Goal: Transaction & Acquisition: Purchase product/service

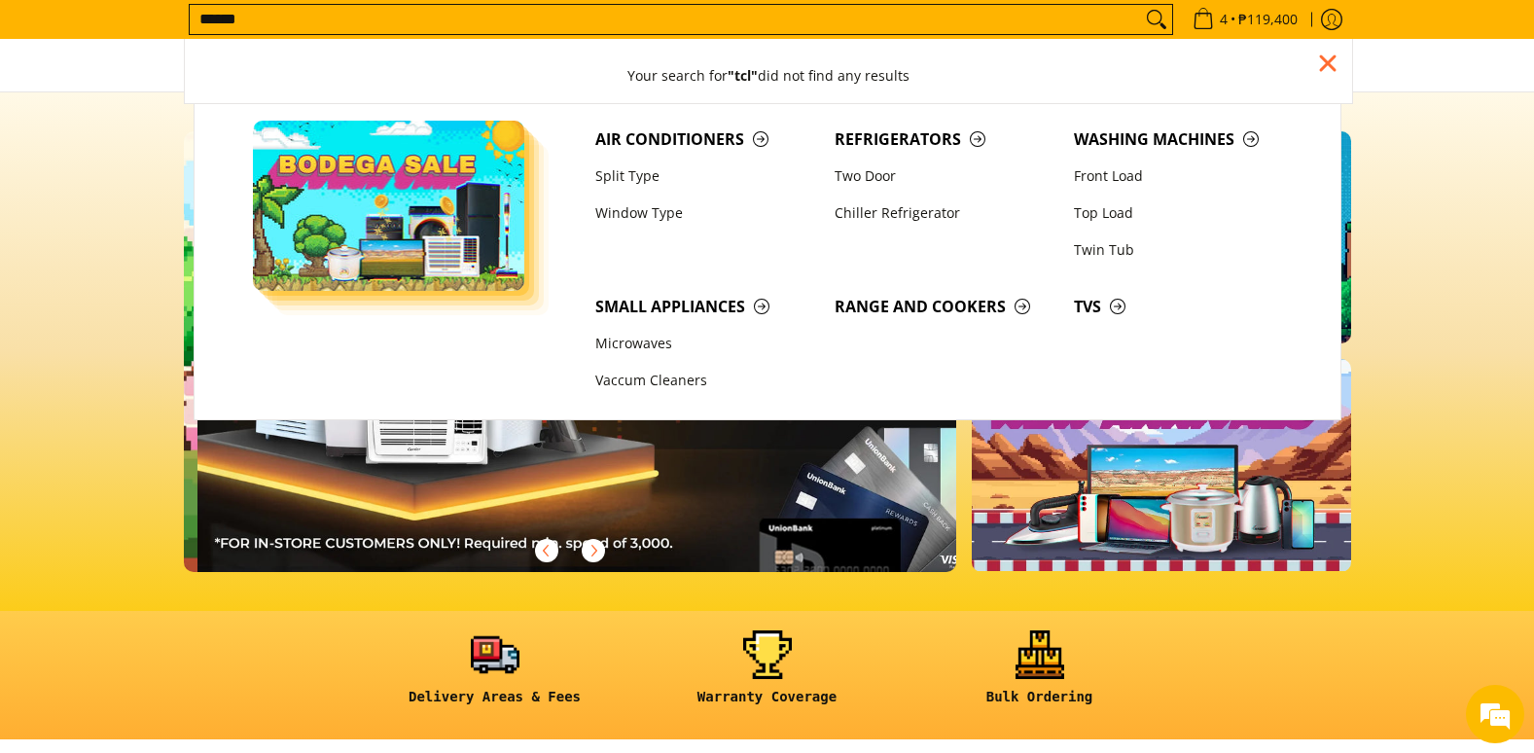
scroll to position [0, 773]
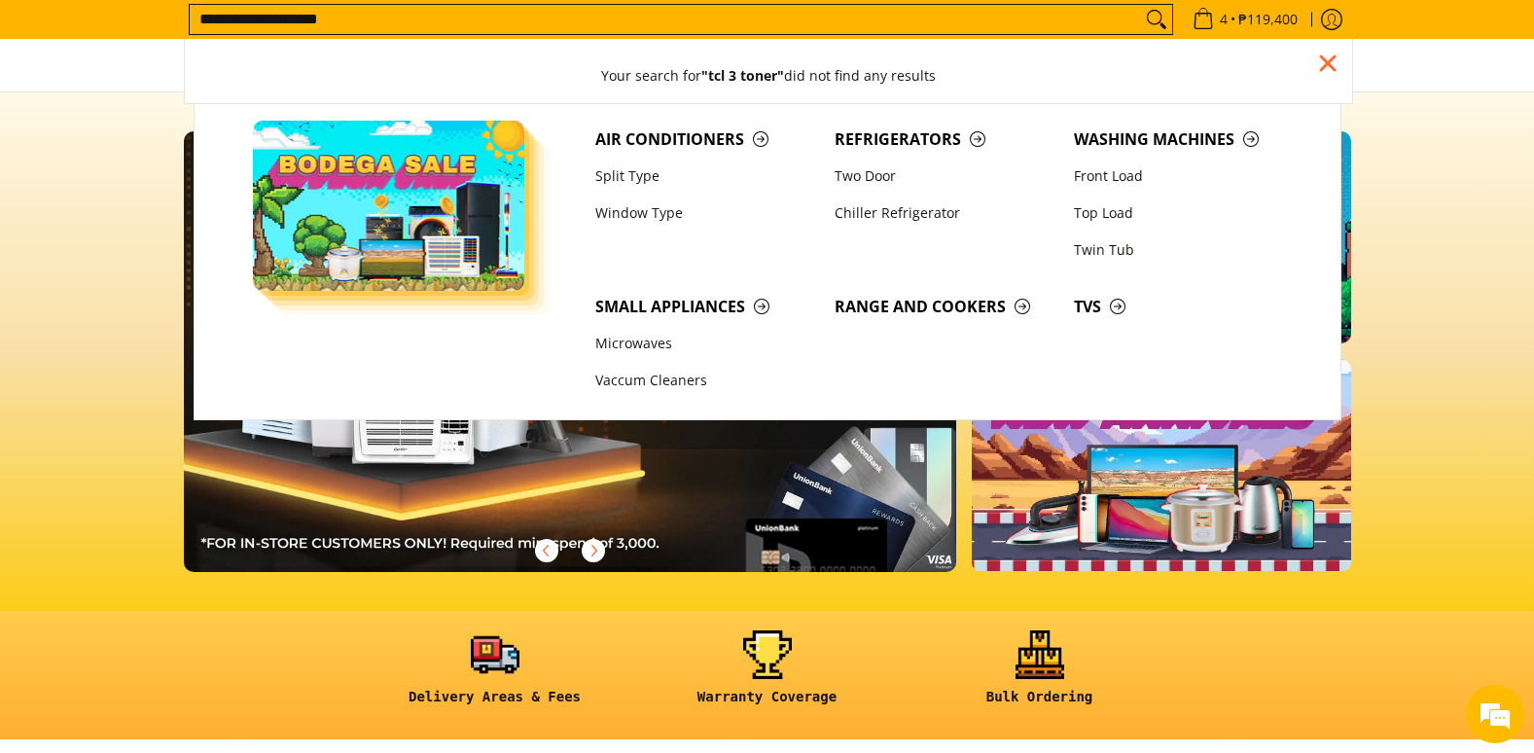
type input "**********"
click at [1141, 5] on button "Search" at bounding box center [1156, 19] width 31 height 29
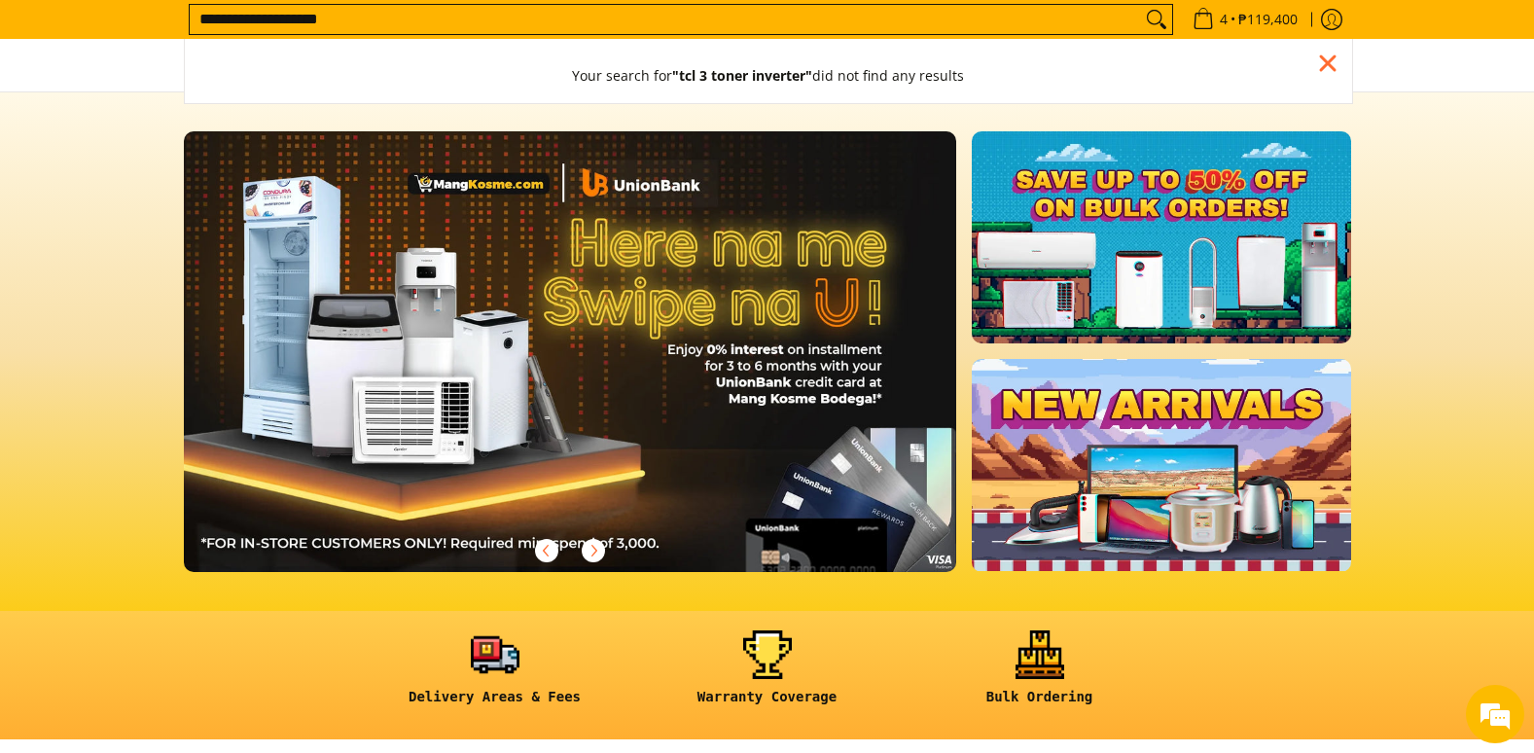
scroll to position [0, 0]
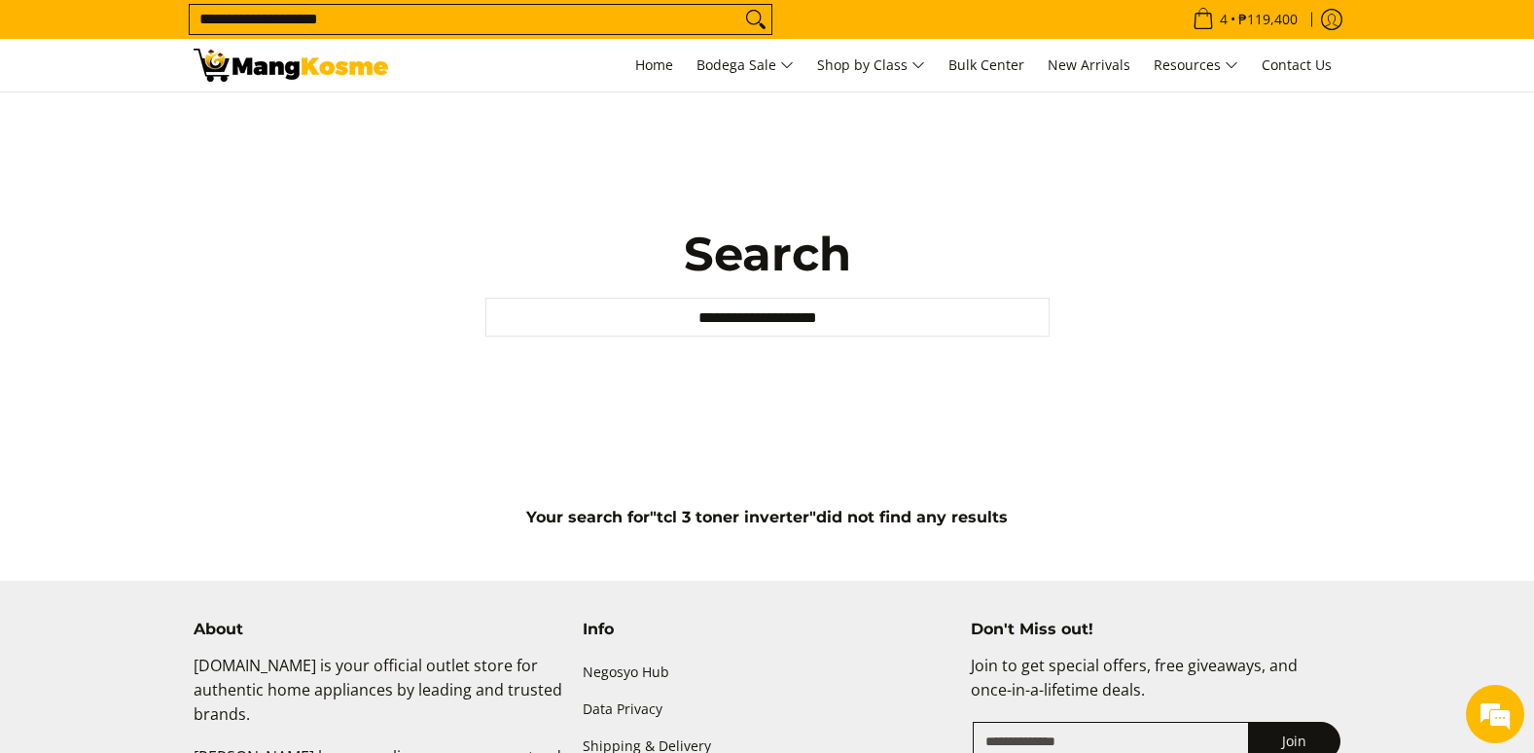
click at [1024, 309] on input "**********" at bounding box center [767, 317] width 564 height 39
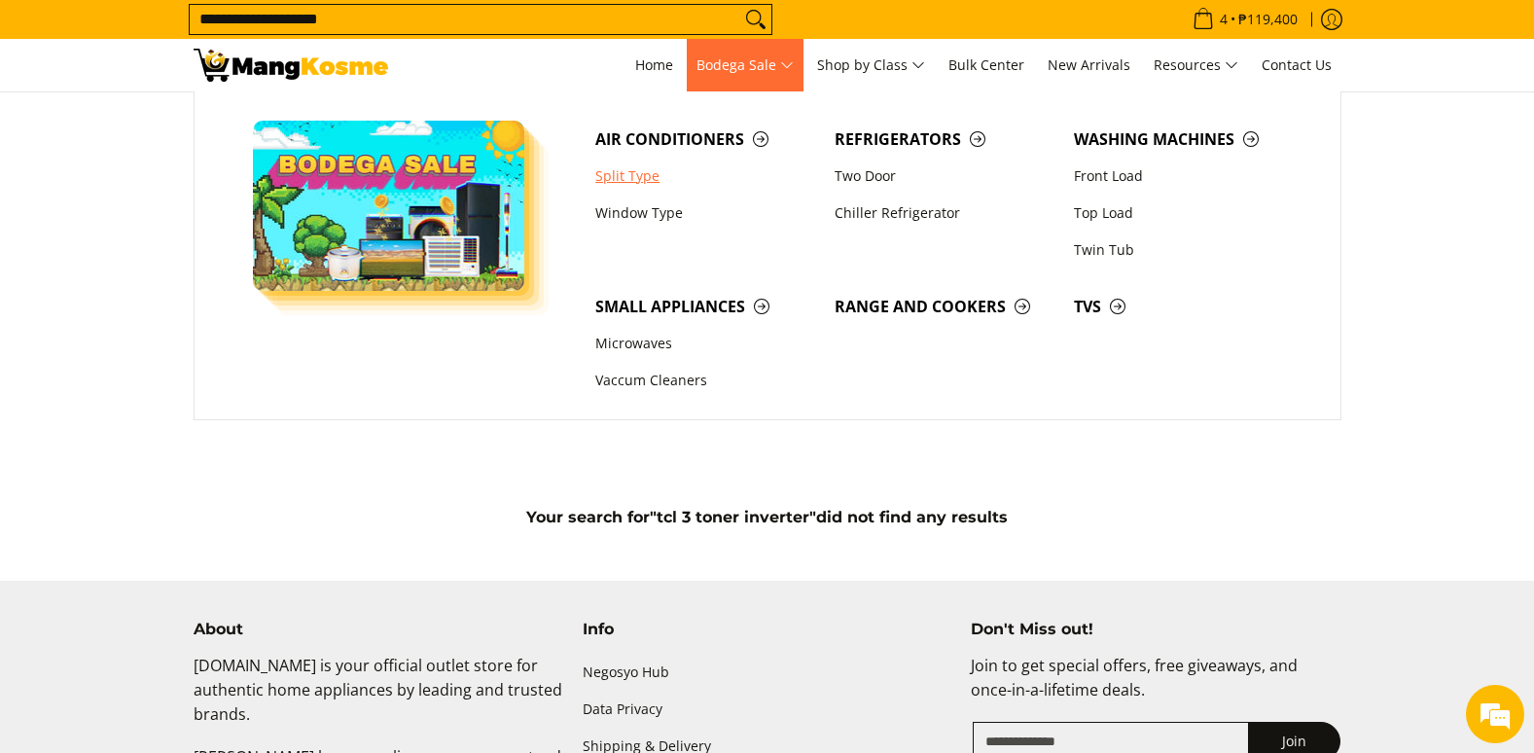
click at [668, 171] on link "Split Type" at bounding box center [705, 176] width 239 height 37
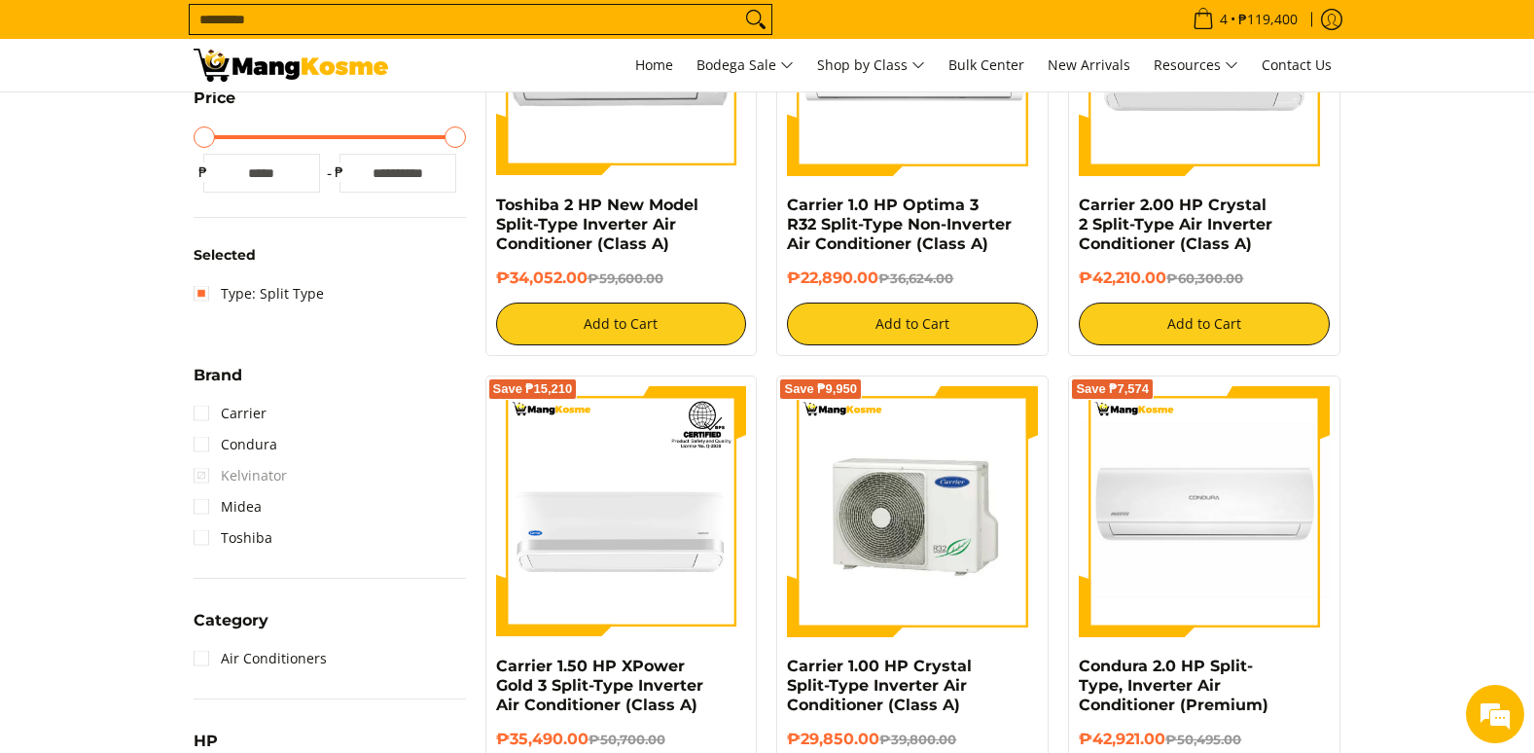
scroll to position [681, 0]
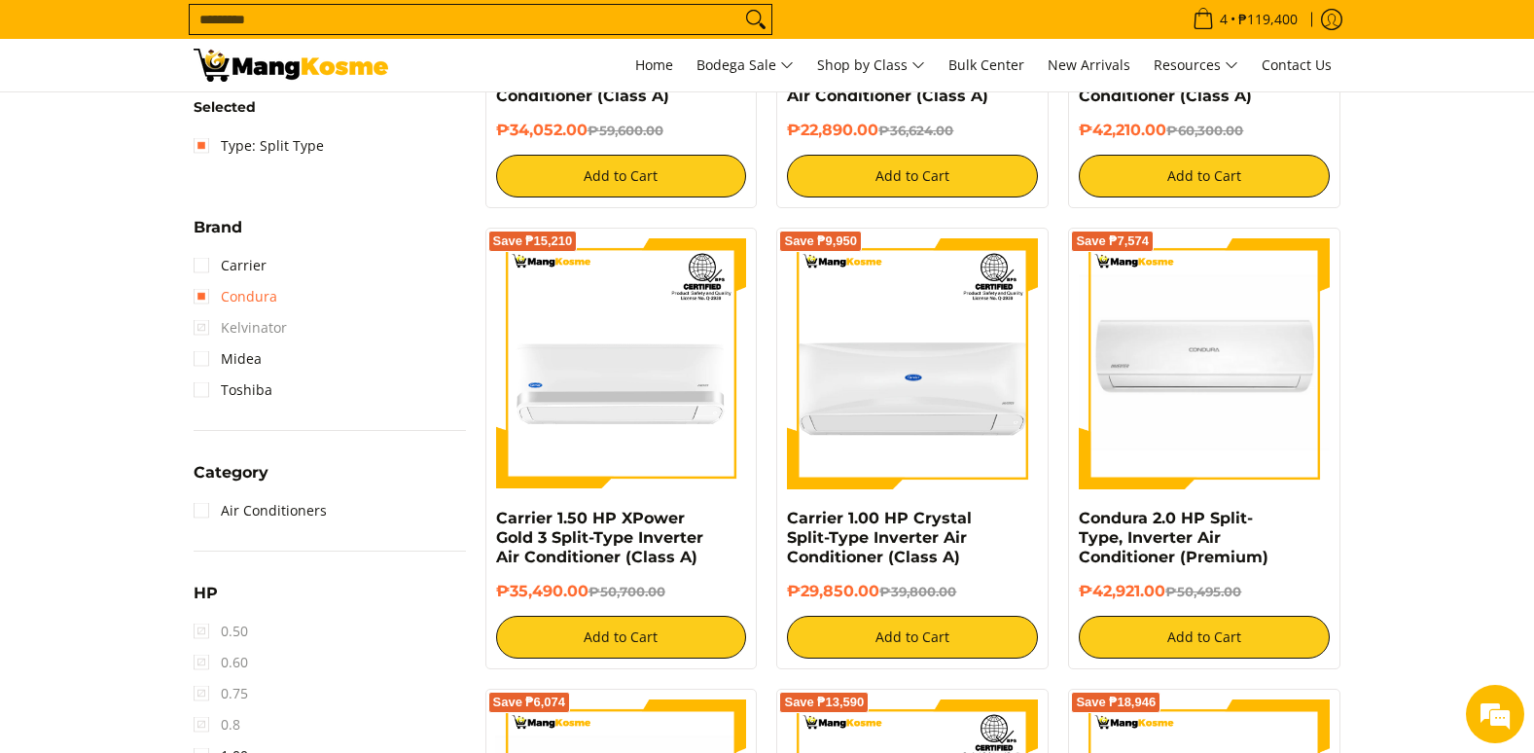
click at [247, 287] on link "Condura" at bounding box center [236, 296] width 84 height 31
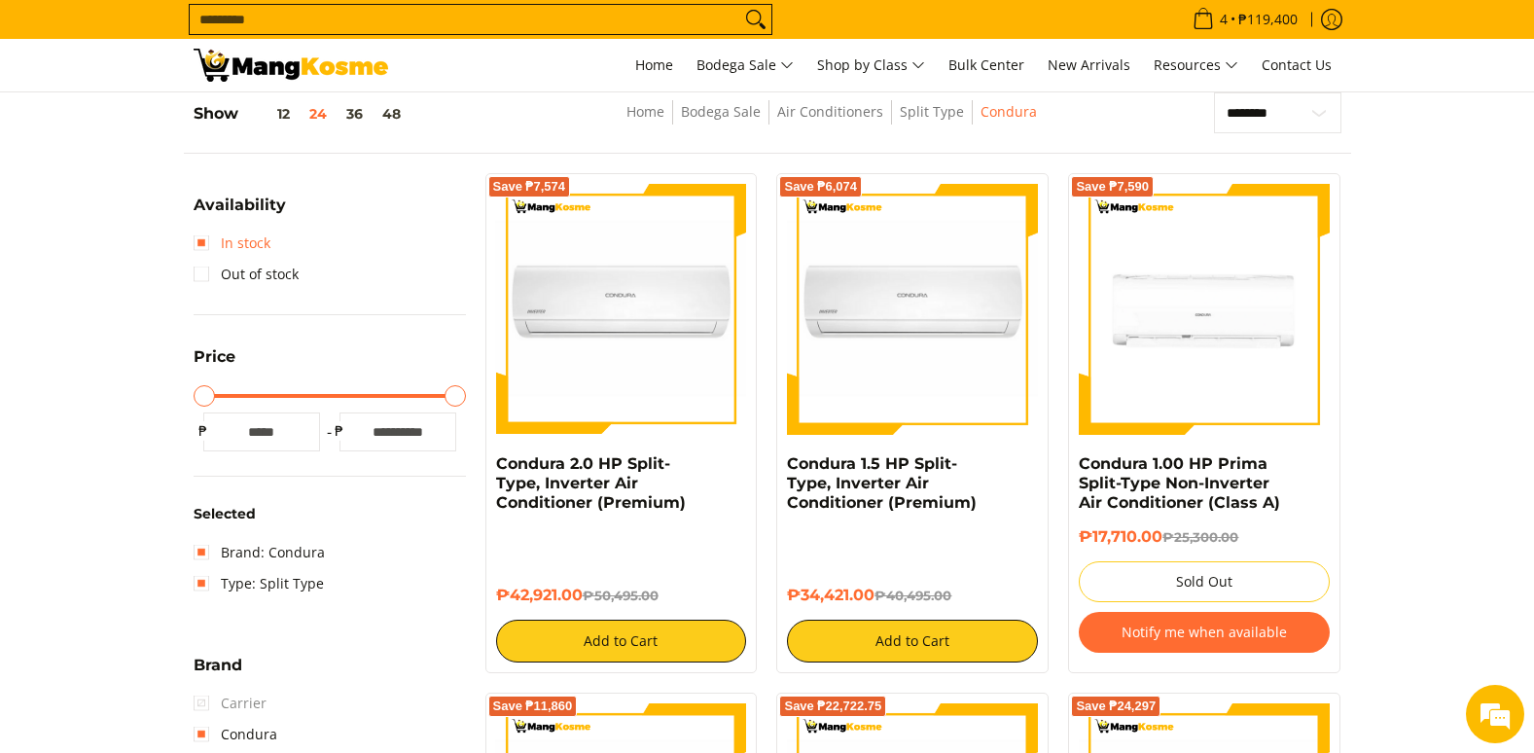
click at [258, 247] on link "In stock" at bounding box center [232, 243] width 77 height 31
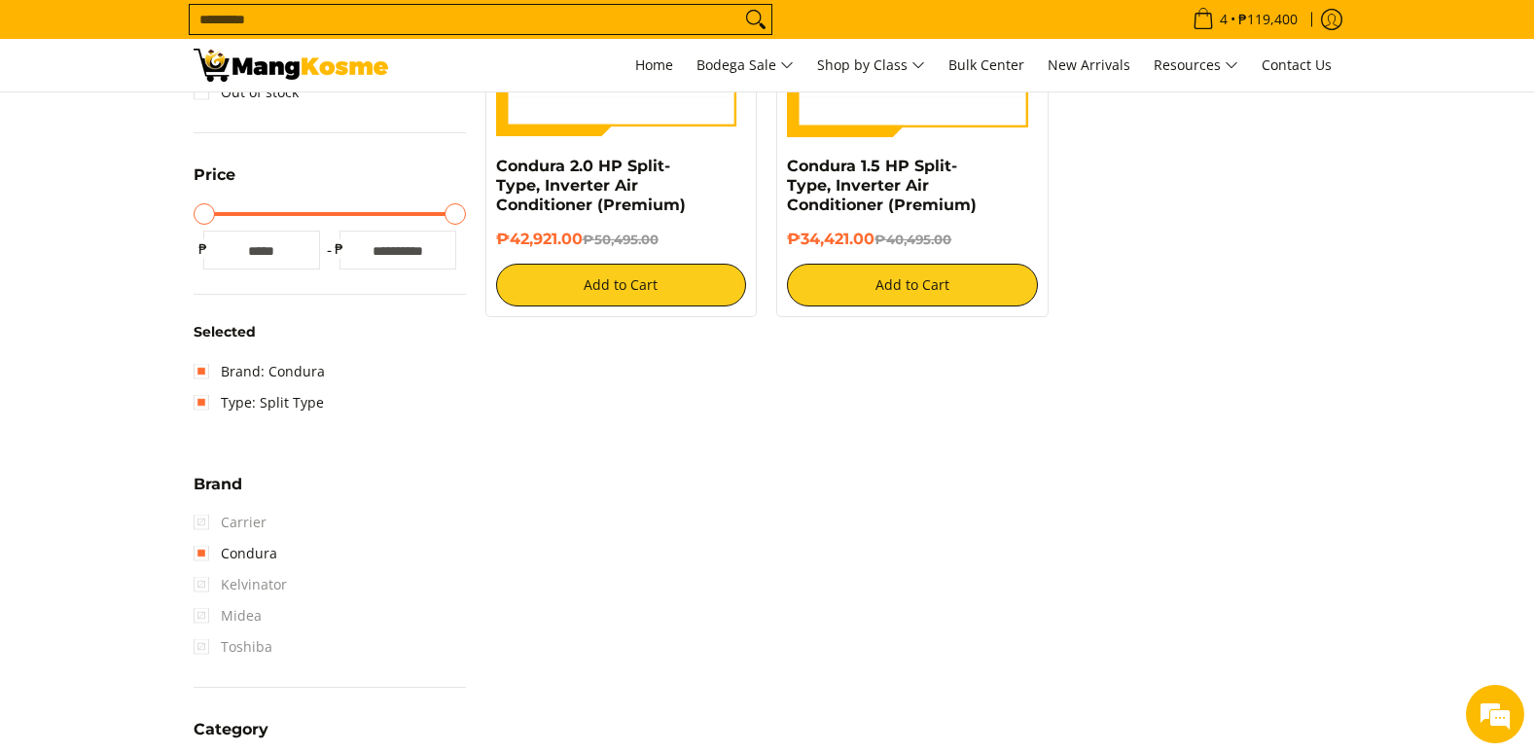
scroll to position [469, 0]
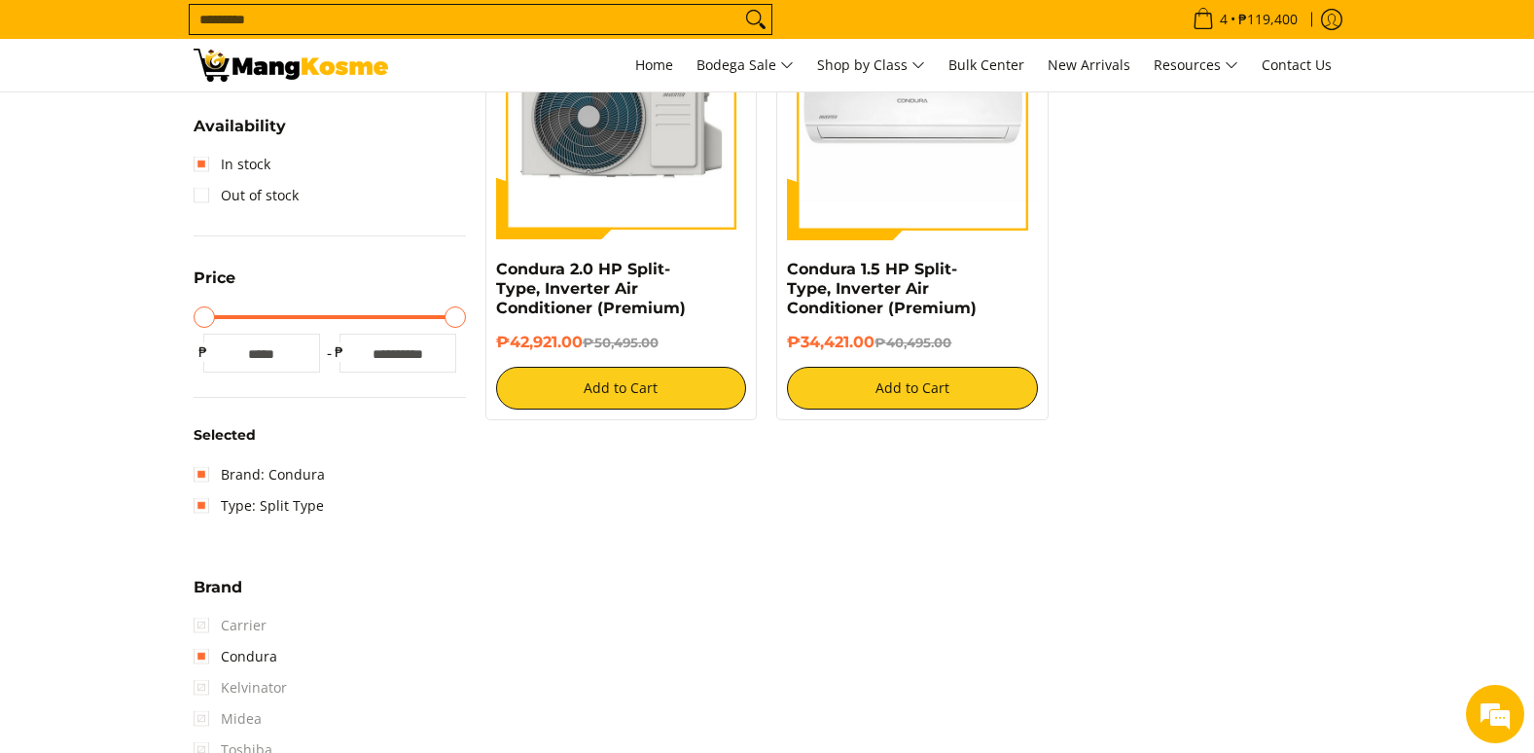
click at [606, 205] on img at bounding box center [621, 114] width 251 height 251
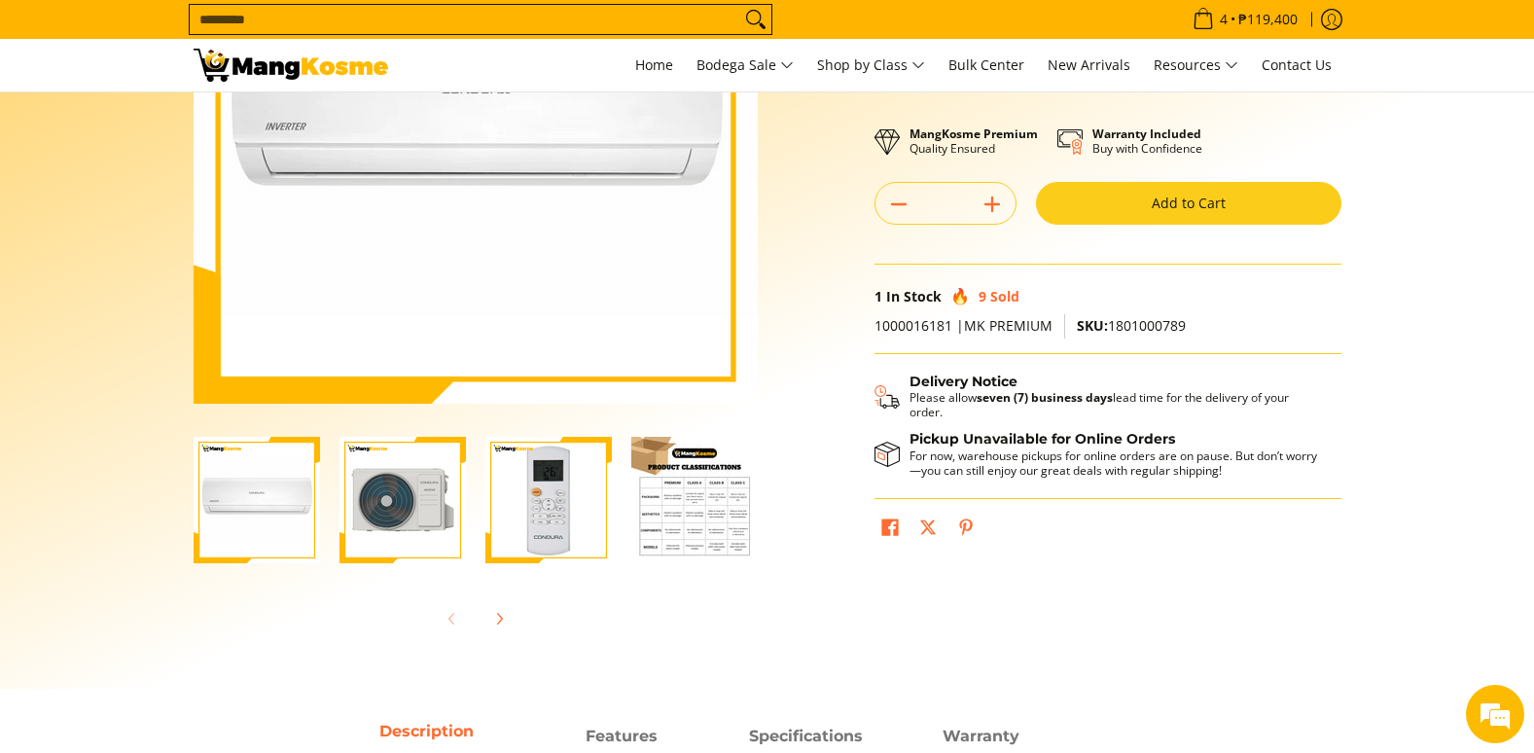
click at [702, 489] on img "Condura 2.0 HP Split-Type, Inverter Air Conditioner (Premium)-4" at bounding box center [694, 500] width 126 height 126
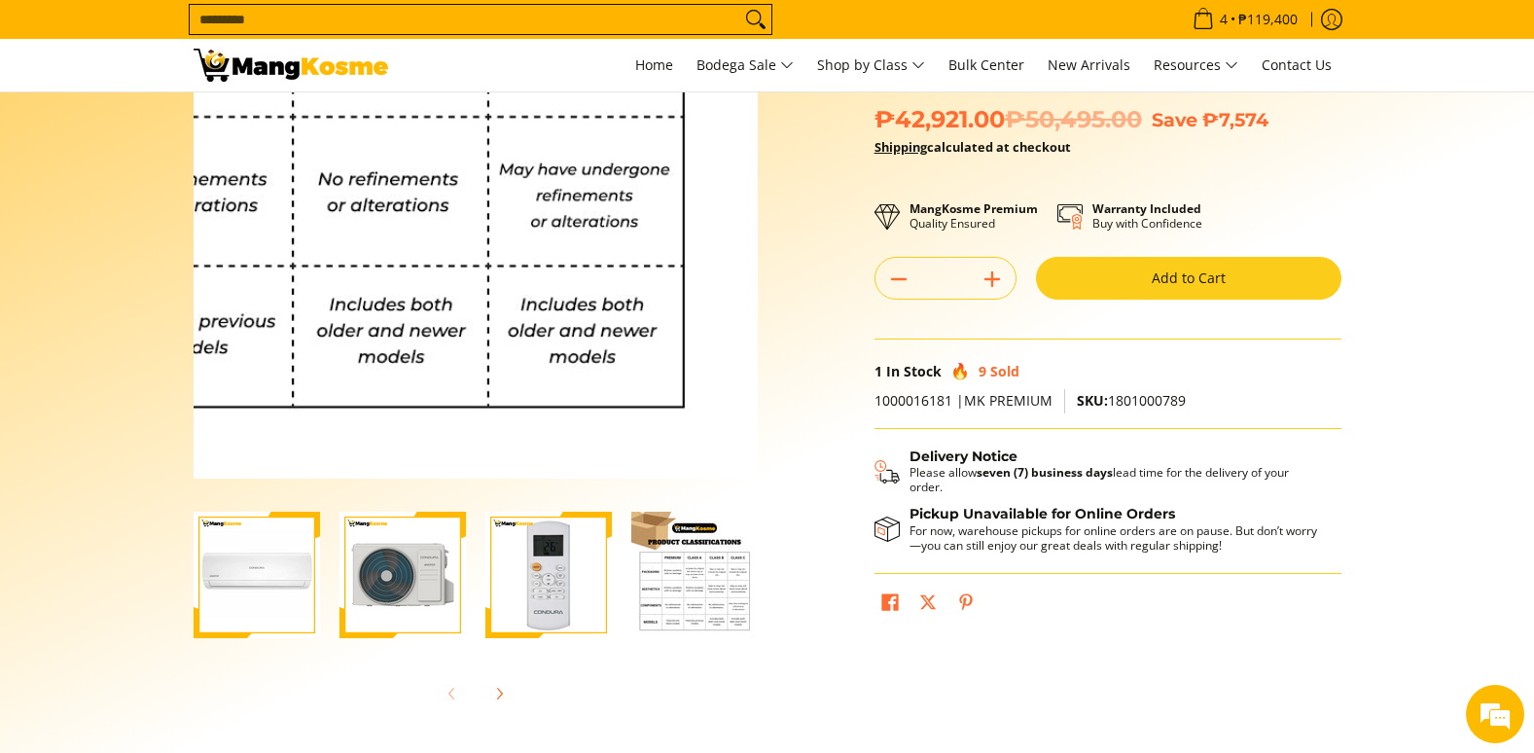
scroll to position [195, 0]
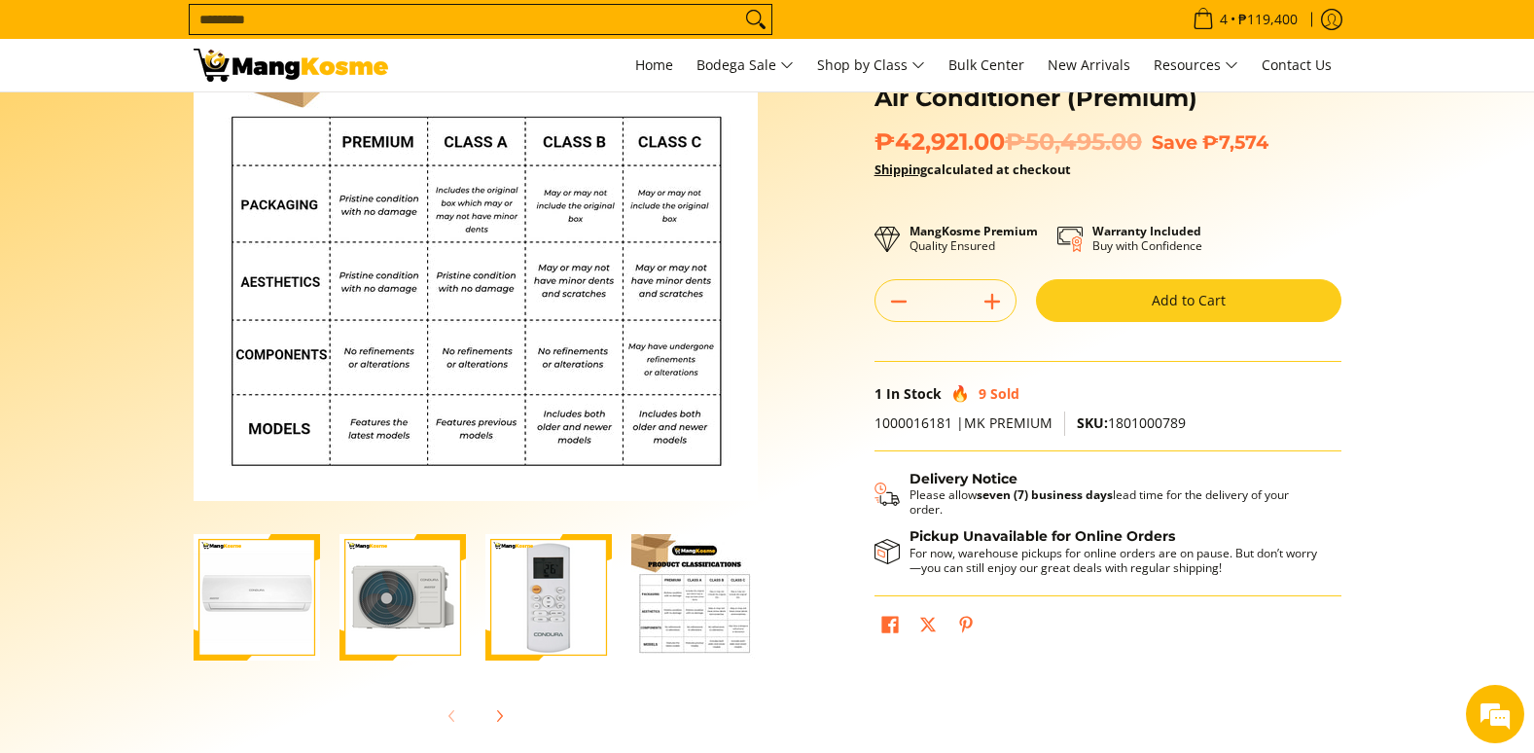
click at [390, 617] on img "Condura 2.0 HP Split-Type, Inverter Air Conditioner (Premium)-2" at bounding box center [403, 597] width 126 height 126
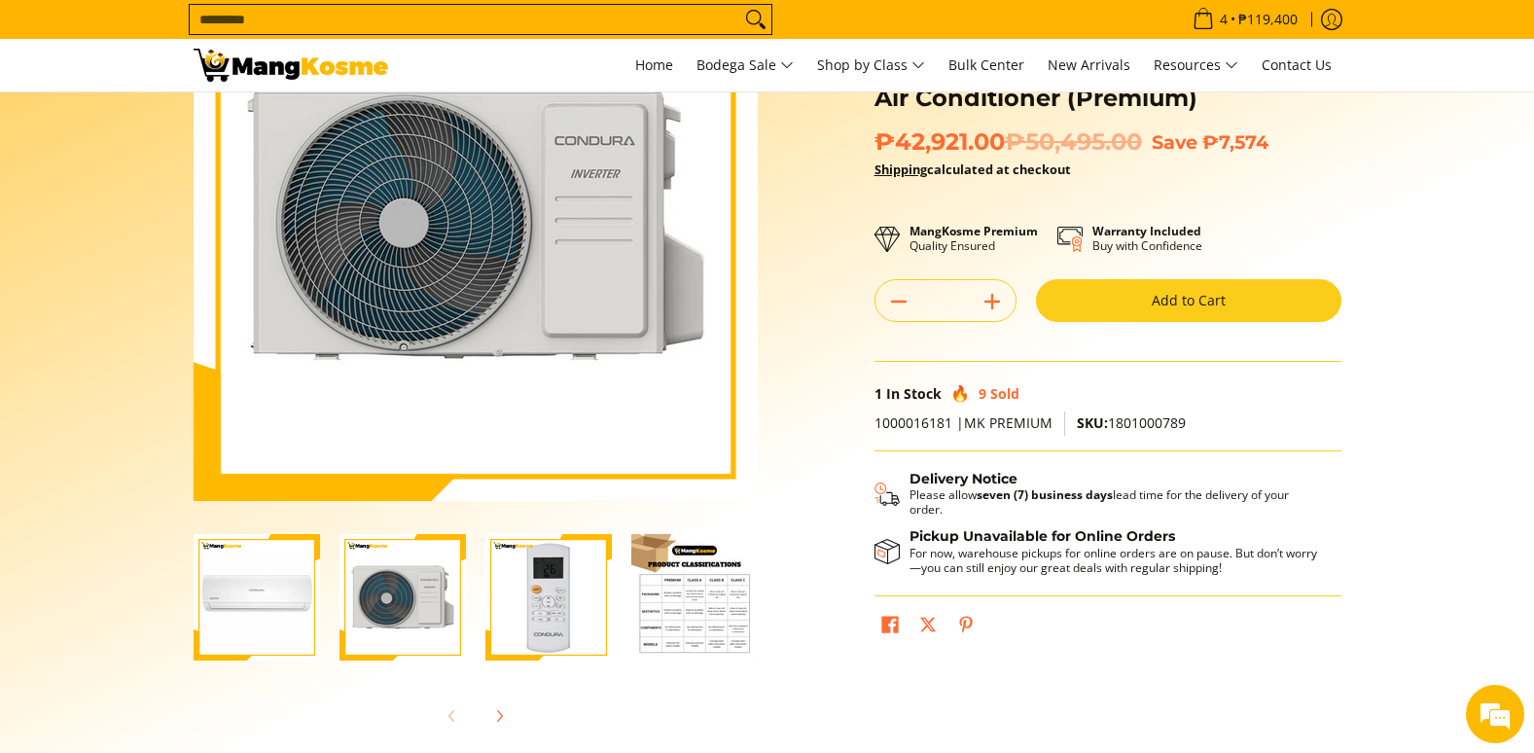
click at [523, 621] on img "Condura 2.0 HP Split-Type, Inverter Air Conditioner (Premium)-3" at bounding box center [548, 597] width 126 height 126
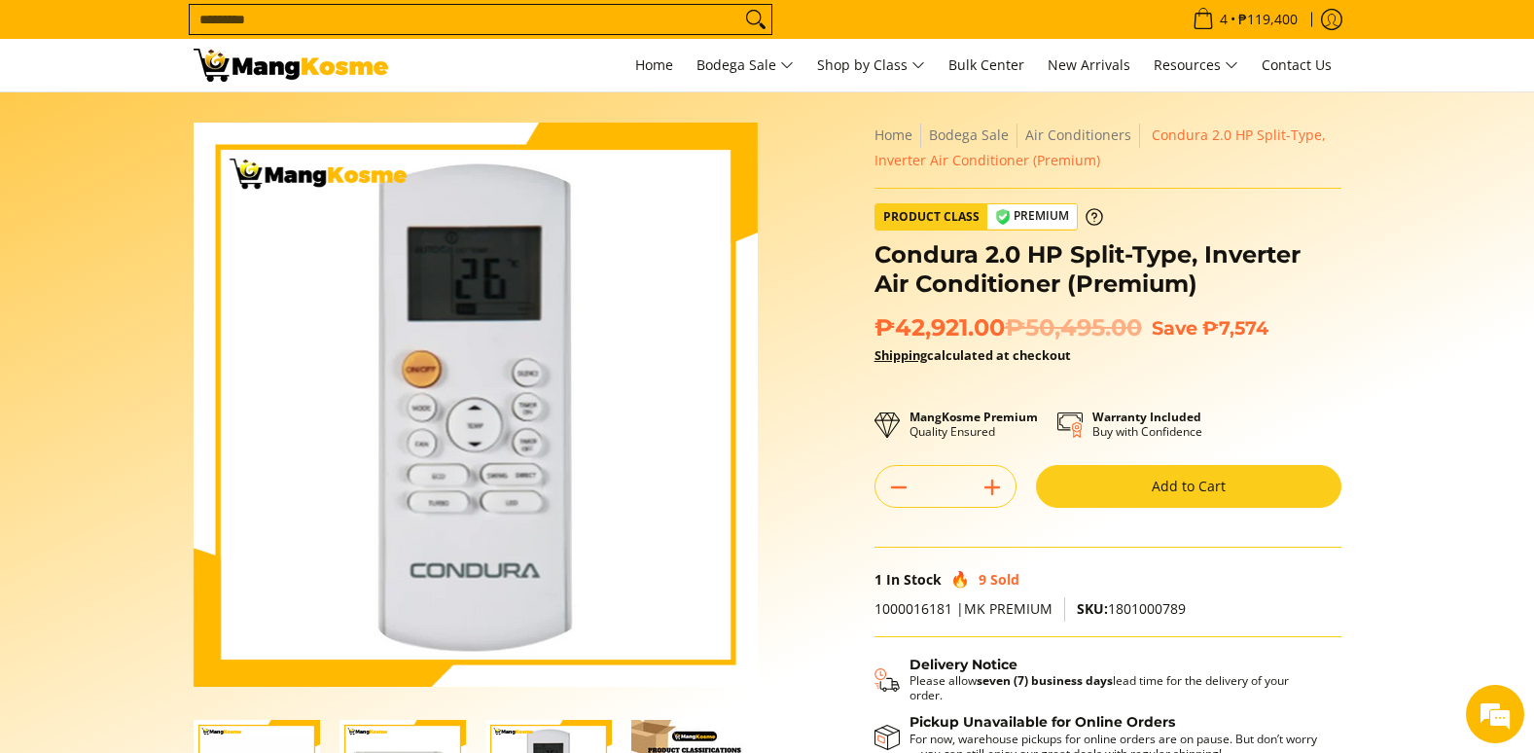
scroll to position [0, 0]
